Goal: Communication & Community: Answer question/provide support

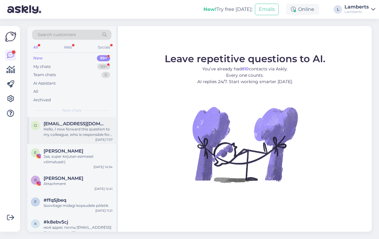
click at [74, 131] on div "Hello, I now forward this question to my colleague, who is responsible for this…" at bounding box center [78, 131] width 69 height 11
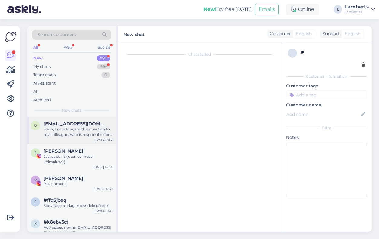
scroll to position [13, 0]
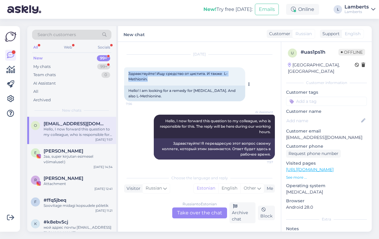
drag, startPoint x: 128, startPoint y: 73, endPoint x: 150, endPoint y: 79, distance: 23.0
click at [150, 79] on div "Здравствуйте! Ищу средство от цистита. И также L-Methionin. 7:56" at bounding box center [184, 76] width 121 height 18
copy span "Здравствуйте! Ищу средство от цистита. И также L-Methionin."
click at [187, 212] on div "Russian to Estonian Take over the chat" at bounding box center [199, 212] width 55 height 11
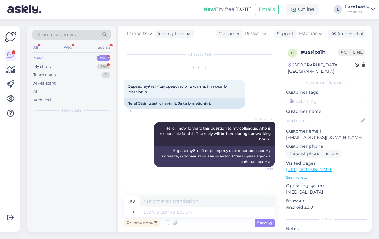
scroll to position [0, 0]
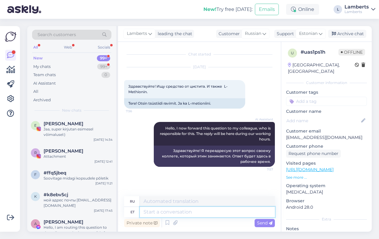
click at [184, 211] on textarea at bounding box center [207, 211] width 135 height 10
paste textarea "Tere! Täname Teid pöördumise eest. Kahjuks ei ole meie tootevalikus tsüstiidi r…"
type textarea "Tere! Täname Teid pöördumise eest. Kahjuks ei ole meie tootevalikus tsüstiidi r…"
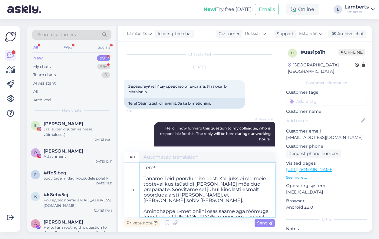
type textarea "Здравствуйте! Спасибо, что обратились к нам. К сожалению, в нашем ассортименте …"
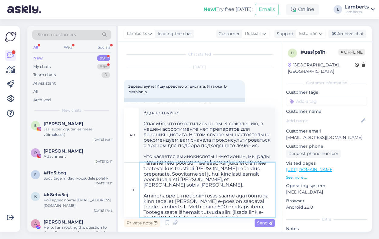
scroll to position [16, 0]
drag, startPoint x: 182, startPoint y: 201, endPoint x: 169, endPoint y: 206, distance: 14.4
click at [169, 206] on textarea "Tere! Täname Teid pöördumise eest. Kahjuks ei ole meie tootevalikus tsüstiidi r…" at bounding box center [207, 189] width 135 height 54
type textarea "Tere! Täname Teid pöördumise eest. Kahjuks ei ole meie tootevalikus tsüstiidi r…"
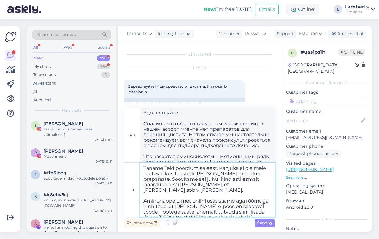
type textarea "Здравствуйте! Спасибо, что обратились к нам. К сожалению, в нашем ассортименте …"
type textarea "Tere! Täname Teid pöördumise eest. Kahjuks ei ole meie tootevalikus tsüstiidi r…"
type textarea "Здравствуйте! Спасибо, что обратились к нам. К сожалению, в нашем ассортименте …"
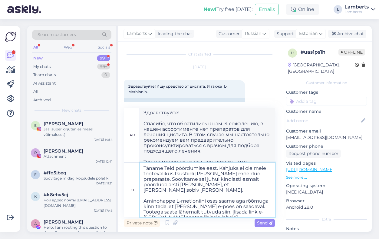
click at [251, 202] on textarea "Tere! Täname Teid pöördumise eest. Kahjuks ei ole meie tootevalikus tsüstiidi r…" at bounding box center [207, 189] width 135 height 54
drag, startPoint x: 249, startPoint y: 213, endPoint x: 142, endPoint y: 214, distance: 106.3
click at [142, 214] on textarea "Tere! Täname Teid pöördumise eest. Kahjuks ei ole meie tootevalikus tsüstiidi r…" at bounding box center [207, 189] width 135 height 54
type textarea "Tere! Täname Teid pöördumise eest. Kahjuks ei ole meie tootevalikus tsüstiidi r…"
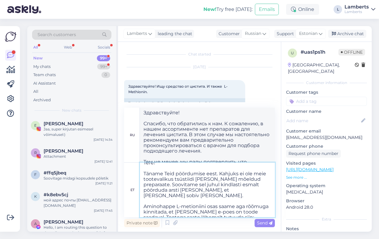
type textarea "Здравствуйте! Спасибо, что обратились к нам. К сожалению, в нашем ассортименте …"
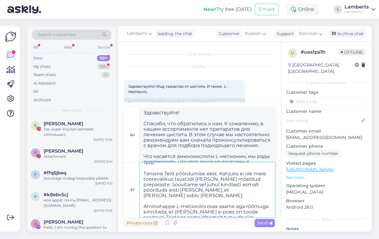
paste textarea "https://lambertseesti.ee/toode/l-metioniin-500-mg/"
type textarea "Tere! Täname Teid pöördumise eest. Kahjuks ei ole meie tootevalikus tsüstiidi r…"
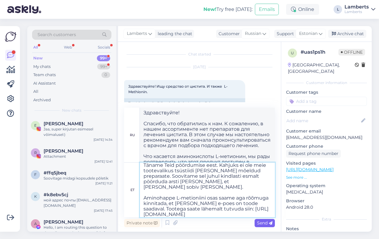
type textarea "Здравствуйте! Спасибо, что обратились к нам. К сожалению, в нашем ассортименте …"
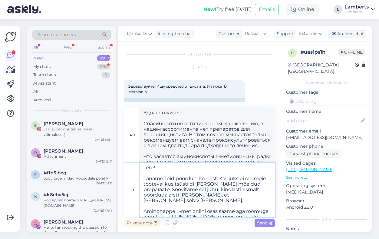
scroll to position [16, 0]
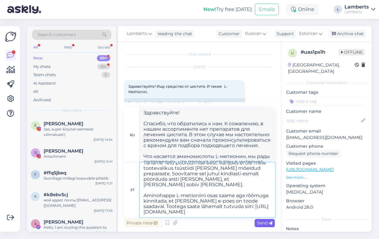
type textarea "Tere! Täname Teid pöördumise eest. Kahjuks ei ole meie tootevalikus tsüstiidi r…"
click at [261, 221] on span "Send" at bounding box center [264, 222] width 15 height 5
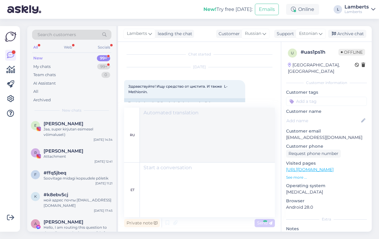
scroll to position [0, 0]
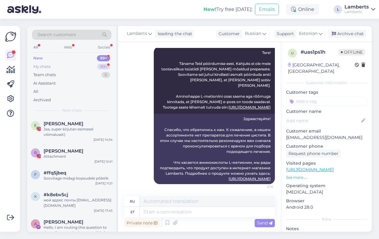
click at [98, 64] on div "99+" at bounding box center [103, 67] width 13 height 6
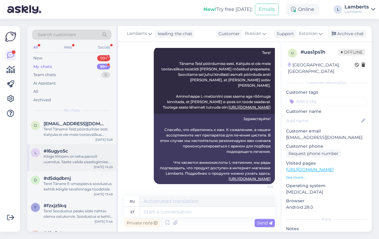
click at [90, 156] on div "Kõige lihtsam on teha parooli uuendus. Saate valida sisselogimise lehel "Unusta…" at bounding box center [78, 158] width 69 height 11
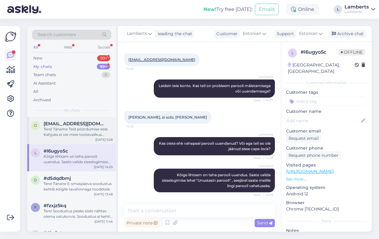
click at [88, 138] on div "o olgaist575@gmail.com Tere! Täname Teid pöördumise eest. Kahjuks ei ole meie t…" at bounding box center [71, 130] width 89 height 27
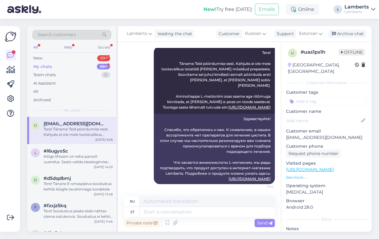
scroll to position [125, 0]
